Goal: Find specific page/section: Find specific page/section

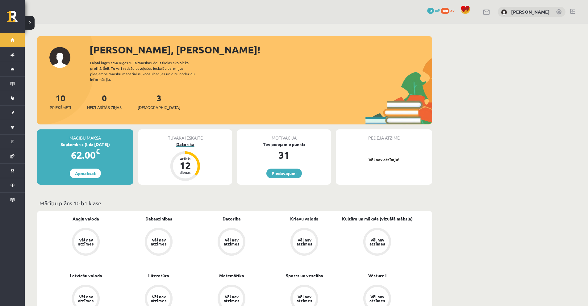
click at [179, 141] on div "Datorika" at bounding box center [185, 144] width 94 height 6
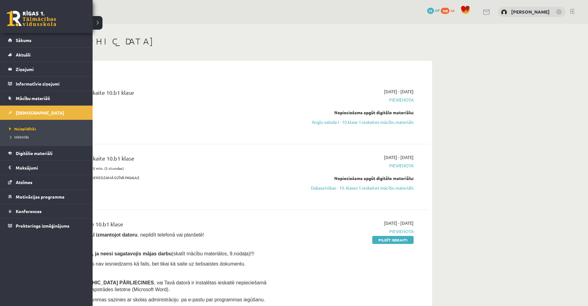
click at [29, 25] on link at bounding box center [31, 18] width 49 height 15
